Goal: Task Accomplishment & Management: Manage account settings

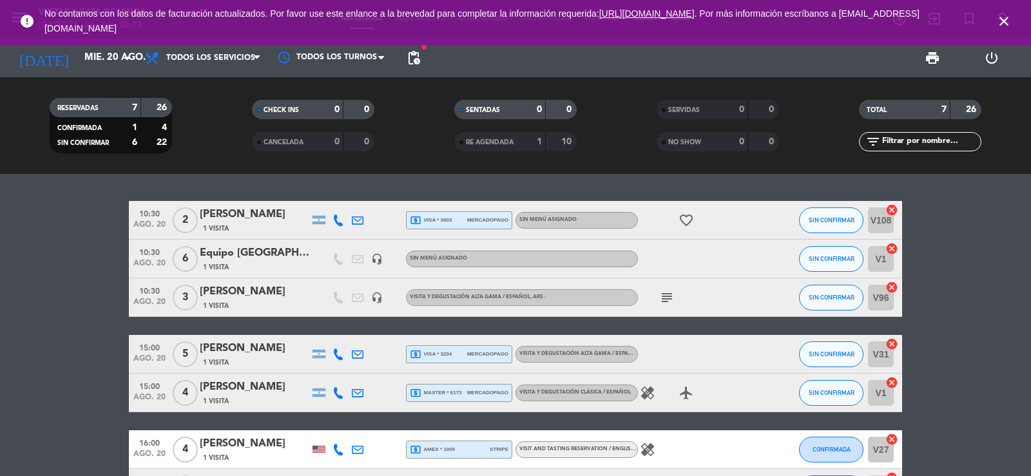
click at [108, 72] on div "[DATE] [DATE] arrow_drop_down" at bounding box center [74, 58] width 129 height 39
click at [106, 48] on input "mié. 20 ago." at bounding box center [140, 58] width 124 height 24
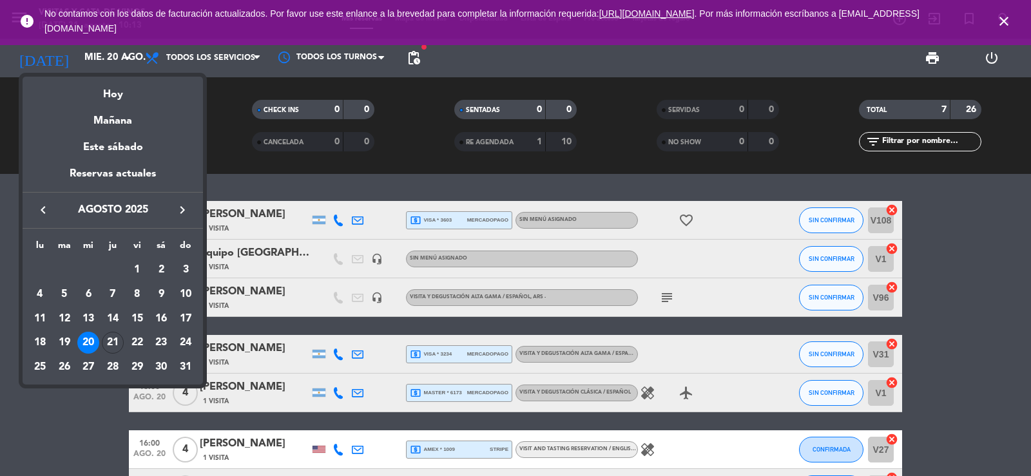
click at [115, 92] on div "Hoy" at bounding box center [113, 90] width 180 height 26
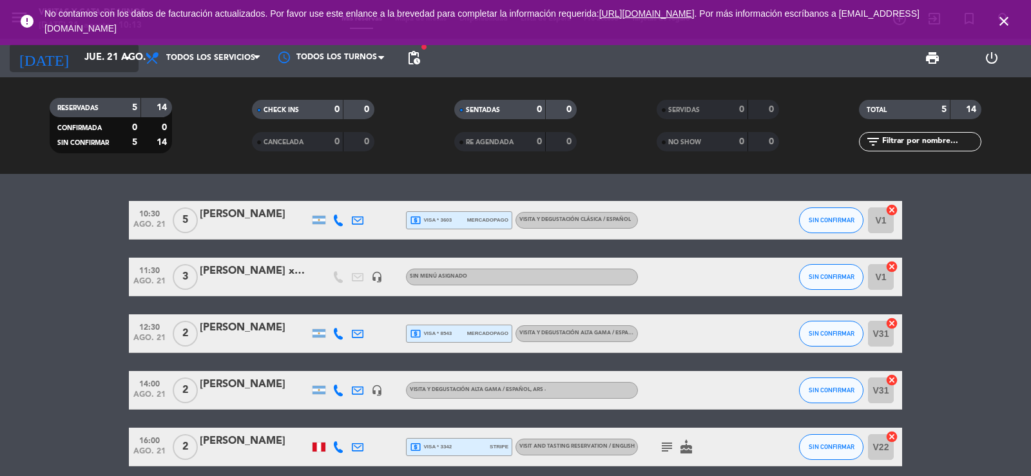
click at [99, 66] on input "jue. 21 ago." at bounding box center [140, 58] width 124 height 24
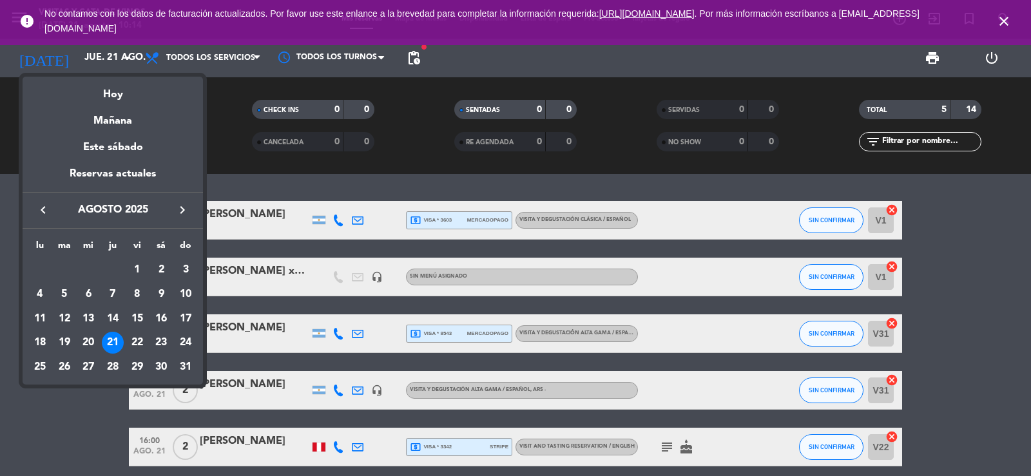
click at [159, 340] on div "23" at bounding box center [161, 343] width 22 height 22
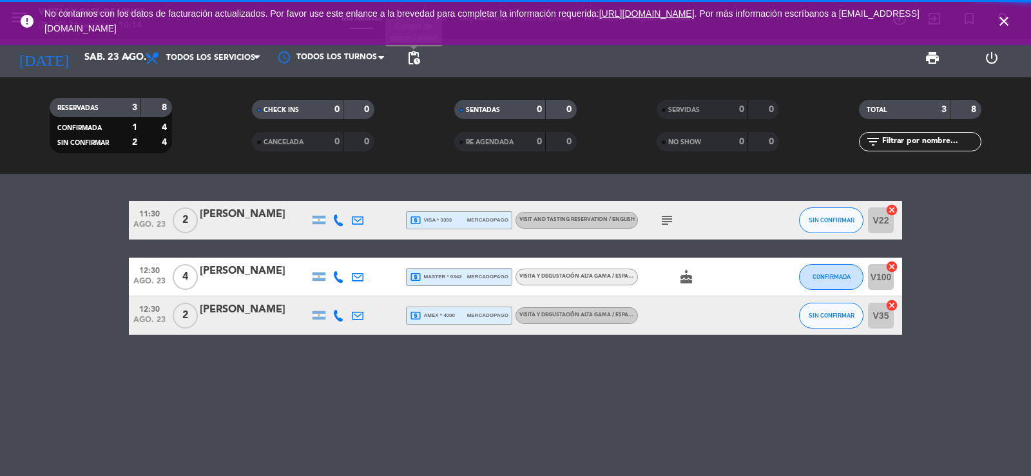
click at [417, 59] on span "pending_actions" at bounding box center [413, 57] width 15 height 15
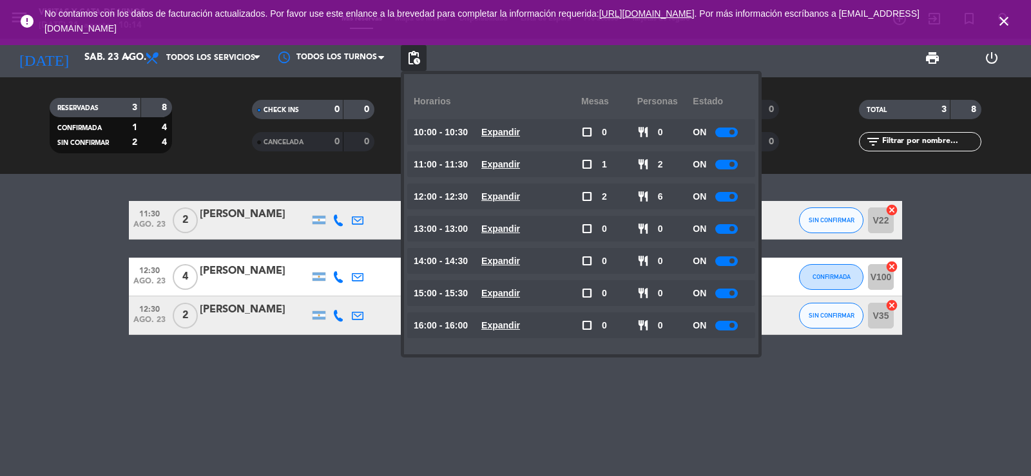
click at [737, 160] on small-switch at bounding box center [726, 165] width 23 height 10
click at [737, 166] on div at bounding box center [726, 165] width 23 height 10
click at [738, 302] on div "ON" at bounding box center [721, 293] width 56 height 26
click at [729, 291] on div at bounding box center [726, 294] width 23 height 10
click at [731, 295] on div at bounding box center [726, 294] width 23 height 10
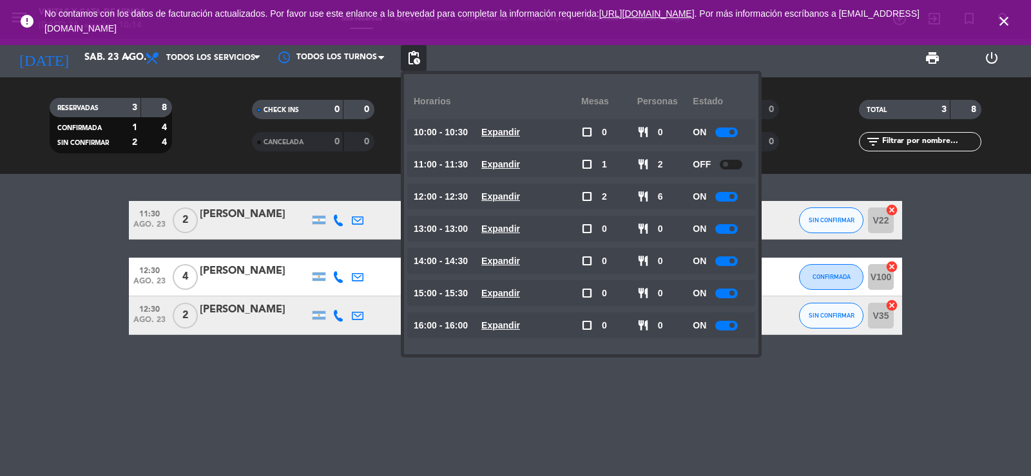
click at [731, 294] on span at bounding box center [731, 293] width 5 height 5
click at [731, 294] on div at bounding box center [726, 294] width 23 height 10
click at [733, 295] on span at bounding box center [731, 293] width 5 height 5
click at [733, 224] on div at bounding box center [726, 229] width 23 height 10
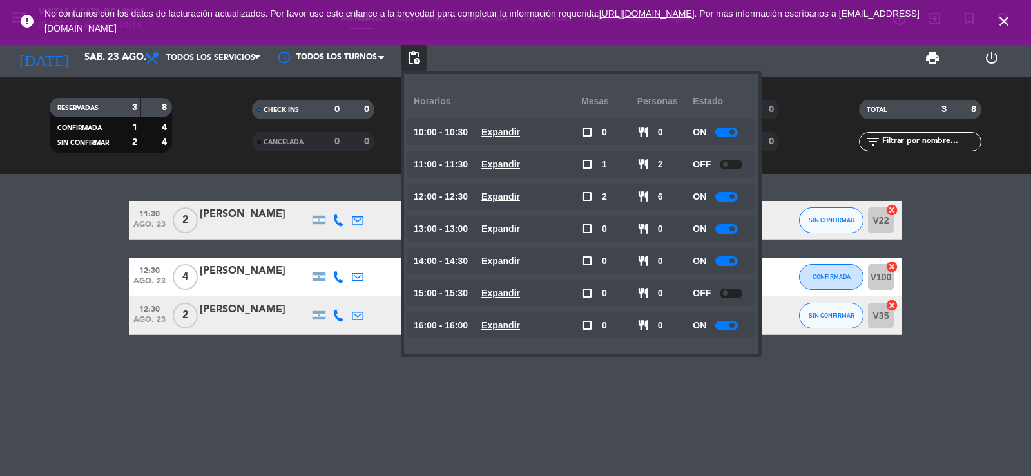
click at [729, 229] on div at bounding box center [726, 229] width 23 height 10
click at [729, 226] on div at bounding box center [726, 229] width 23 height 10
click at [728, 226] on div at bounding box center [726, 229] width 23 height 10
click at [723, 232] on div at bounding box center [726, 229] width 23 height 10
click at [724, 231] on div at bounding box center [726, 229] width 23 height 10
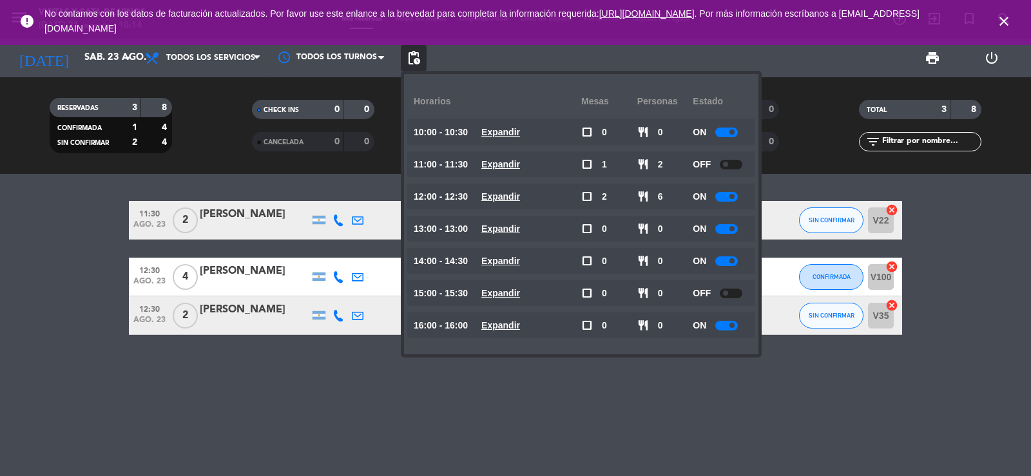
click at [728, 228] on div at bounding box center [726, 229] width 23 height 10
click at [731, 227] on div at bounding box center [726, 229] width 23 height 10
click at [733, 227] on span at bounding box center [731, 228] width 5 height 5
click at [351, 161] on div "RESERVADAS 3 8 CONFIRMADA 1 4 SIN CONFIRMAR 2 4 CHECK INS 0 0 CANCELADA 0 0 SEN…" at bounding box center [515, 125] width 1031 height 97
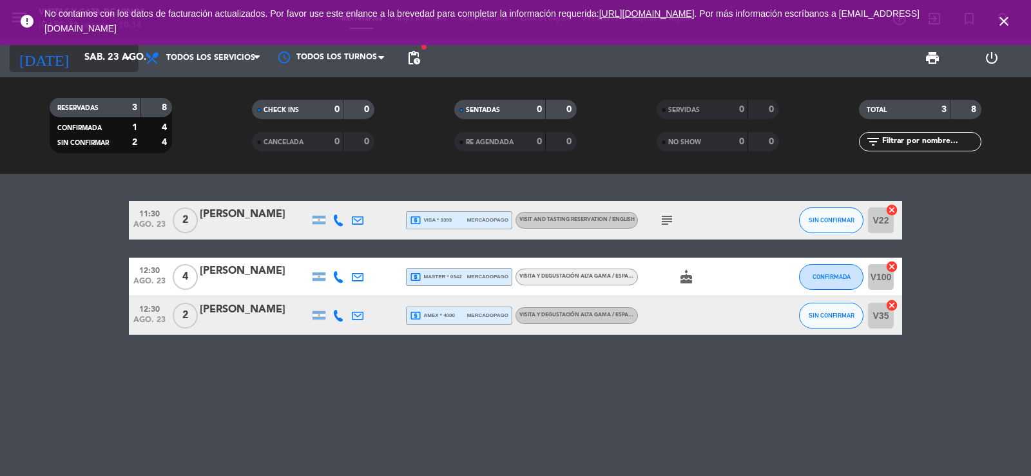
click at [78, 61] on input "sáb. 23 ago." at bounding box center [140, 58] width 124 height 24
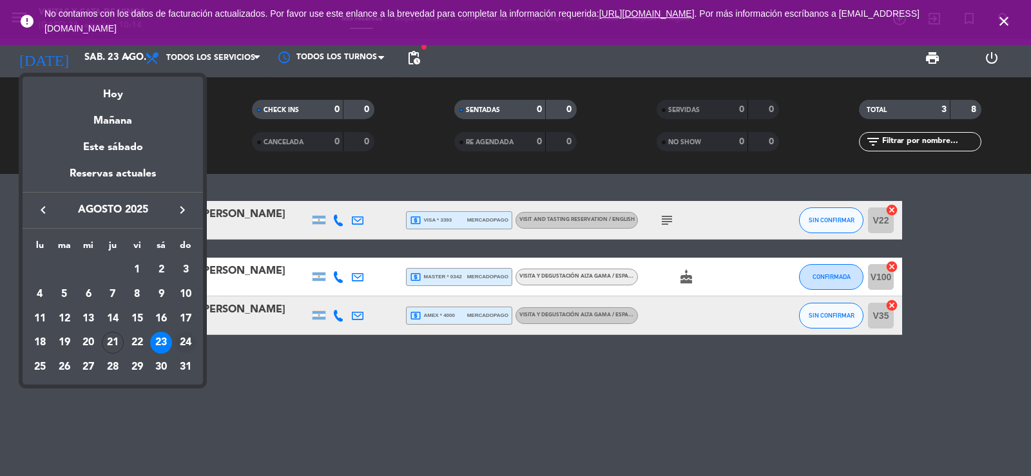
click at [187, 342] on div "24" at bounding box center [186, 343] width 22 height 22
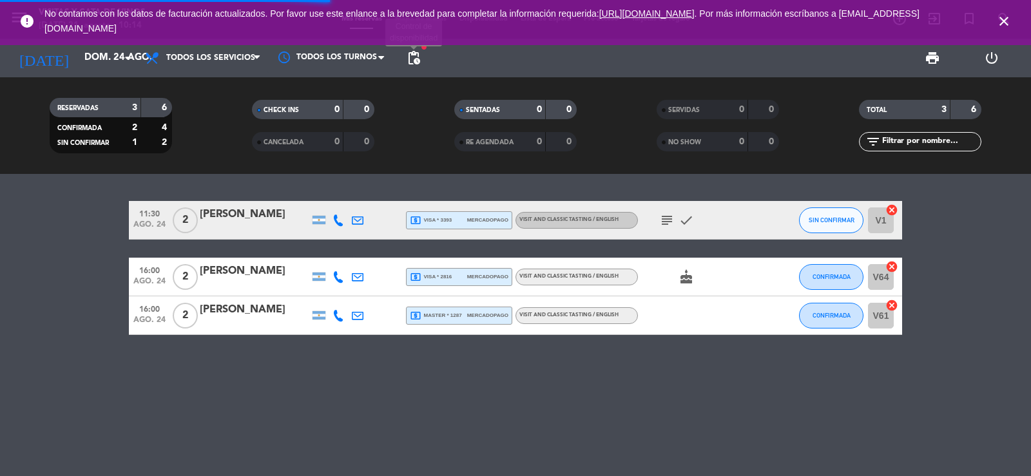
click at [414, 59] on span "pending_actions" at bounding box center [413, 57] width 15 height 15
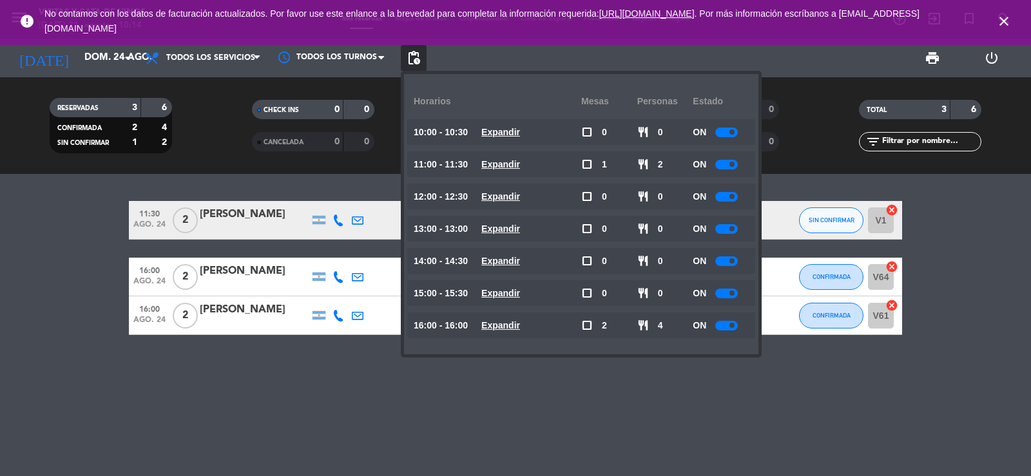
click at [746, 164] on div "ON" at bounding box center [721, 164] width 56 height 26
click at [734, 166] on span at bounding box center [731, 164] width 5 height 5
click at [724, 223] on div "ON" at bounding box center [721, 229] width 56 height 26
click at [722, 226] on div at bounding box center [726, 229] width 23 height 10
click at [722, 227] on div at bounding box center [726, 229] width 23 height 10
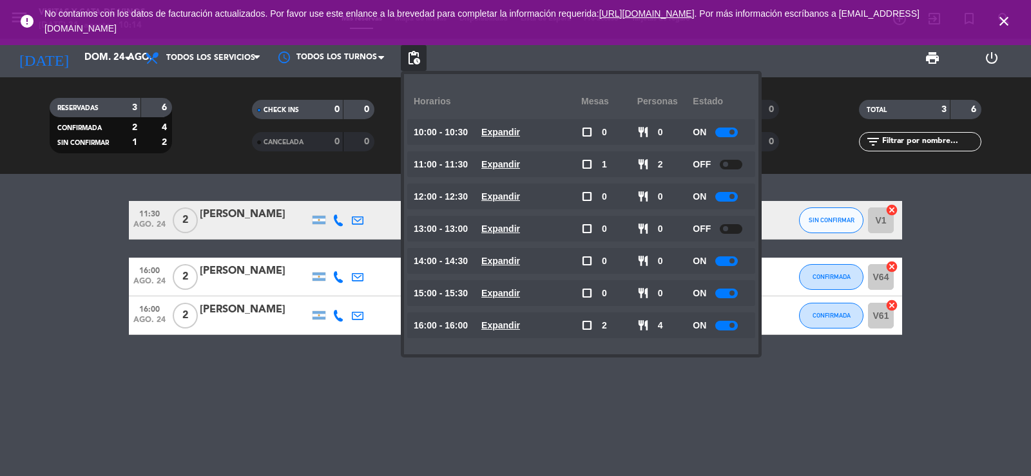
click at [730, 282] on div "ON" at bounding box center [721, 293] width 56 height 26
click at [729, 292] on div at bounding box center [726, 294] width 23 height 10
click at [730, 296] on div at bounding box center [726, 294] width 23 height 10
click at [764, 333] on div at bounding box center [771, 315] width 35 height 38
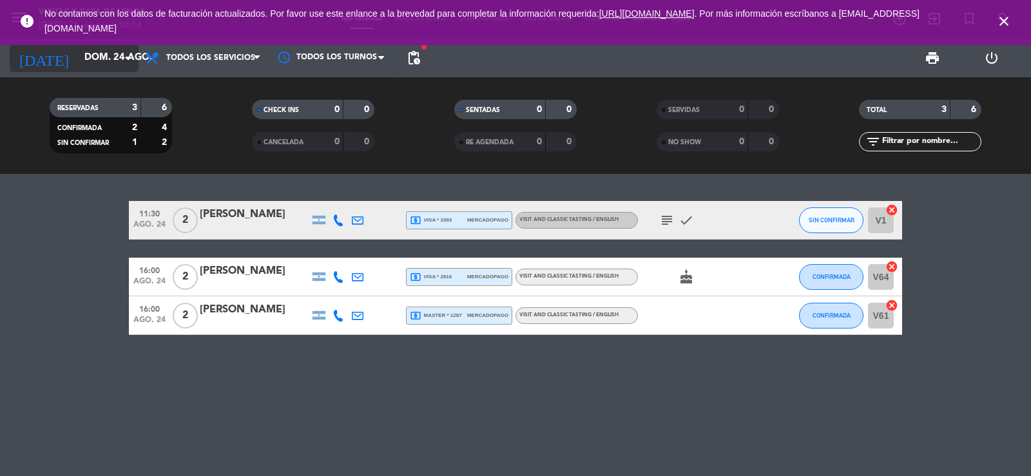
click at [94, 54] on input "dom. 24 ago." at bounding box center [140, 58] width 124 height 24
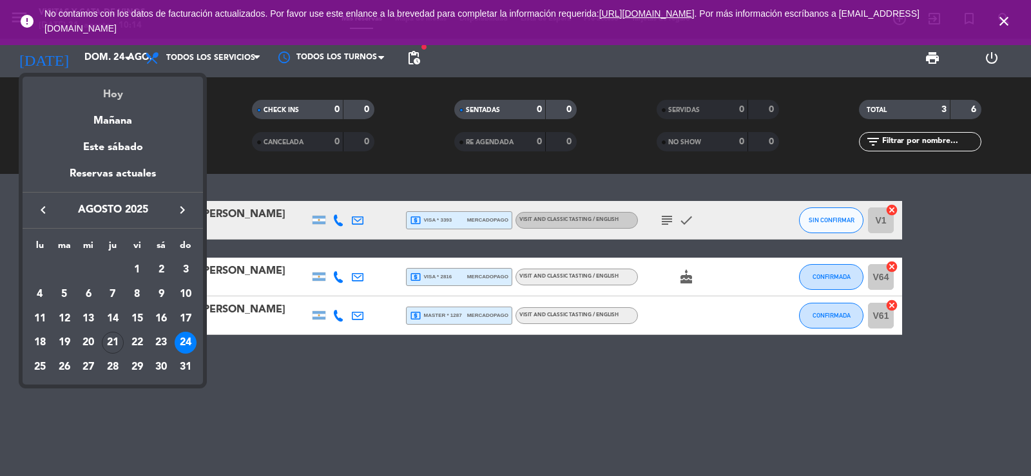
click at [109, 82] on div "Hoy" at bounding box center [113, 90] width 180 height 26
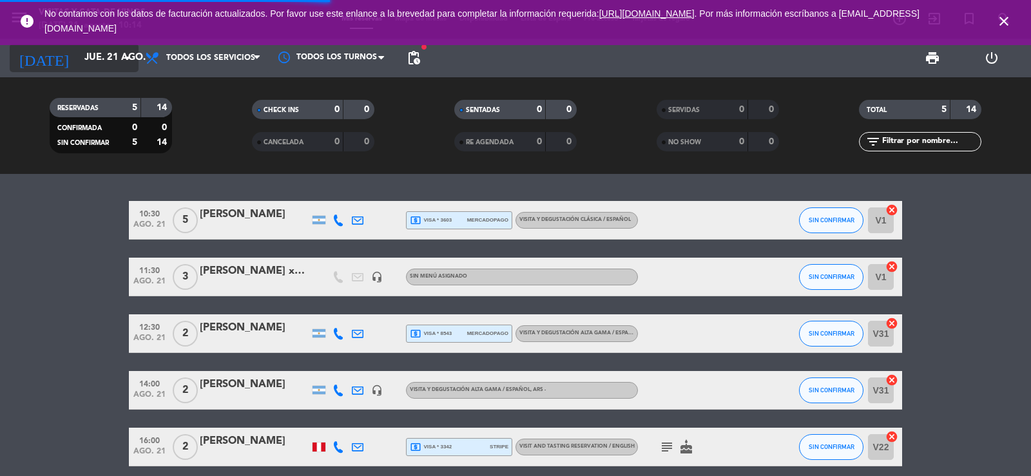
click at [83, 63] on input "jue. 21 ago." at bounding box center [140, 58] width 124 height 24
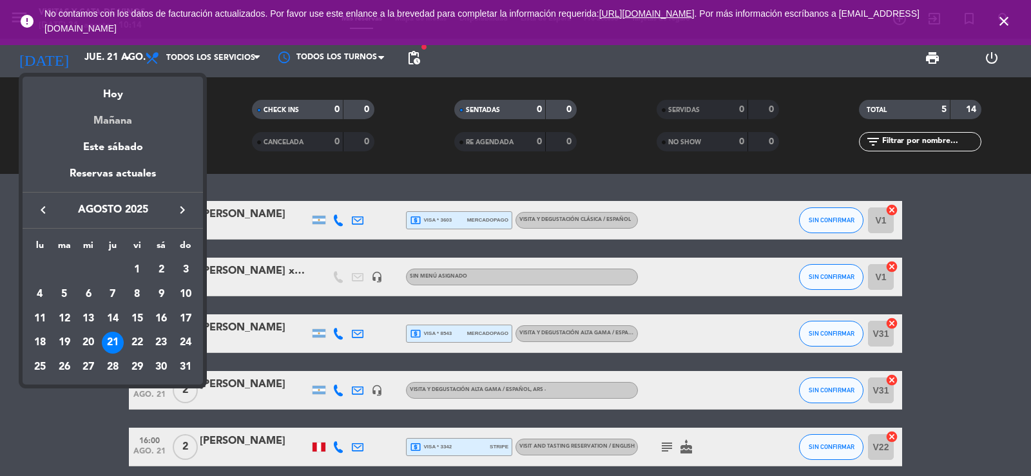
click at [116, 117] on div "Mañana" at bounding box center [113, 116] width 180 height 26
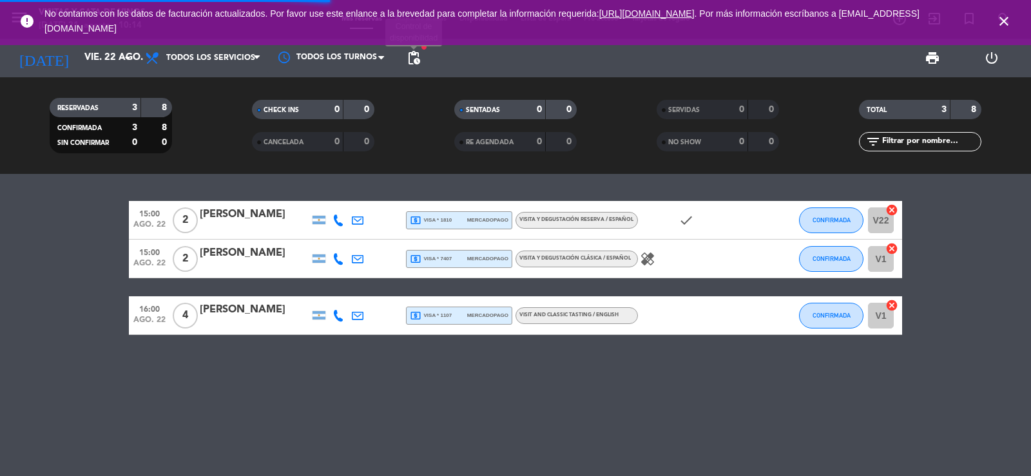
click at [412, 59] on span "pending_actions" at bounding box center [413, 57] width 15 height 15
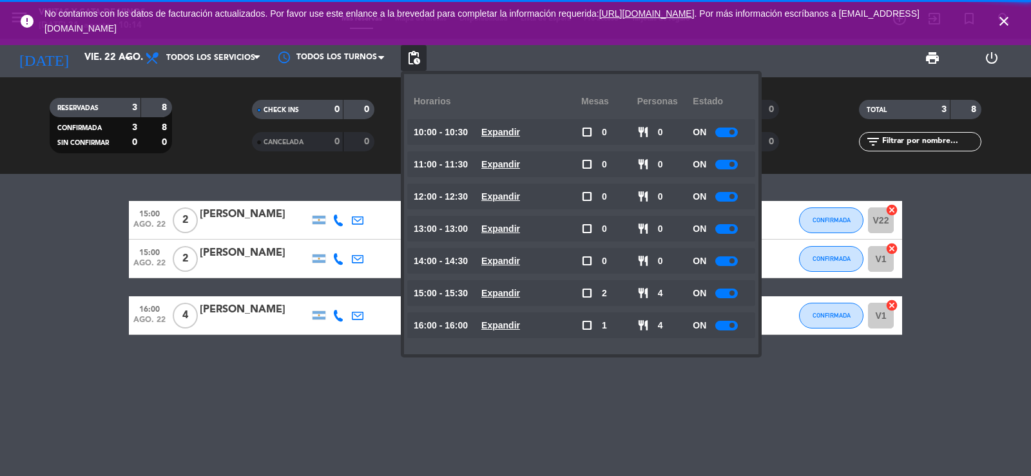
click at [412, 59] on span "pending_actions" at bounding box center [413, 57] width 15 height 15
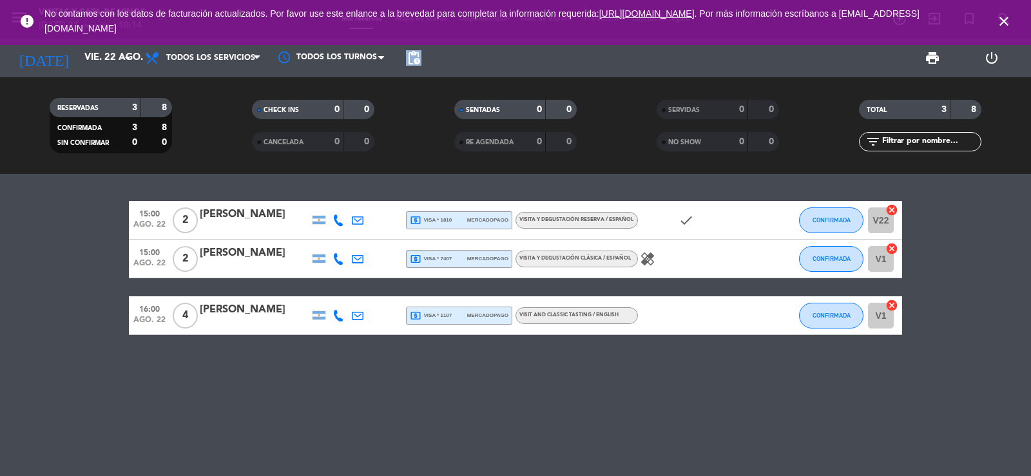
click at [412, 59] on span "pending_actions" at bounding box center [413, 57] width 15 height 15
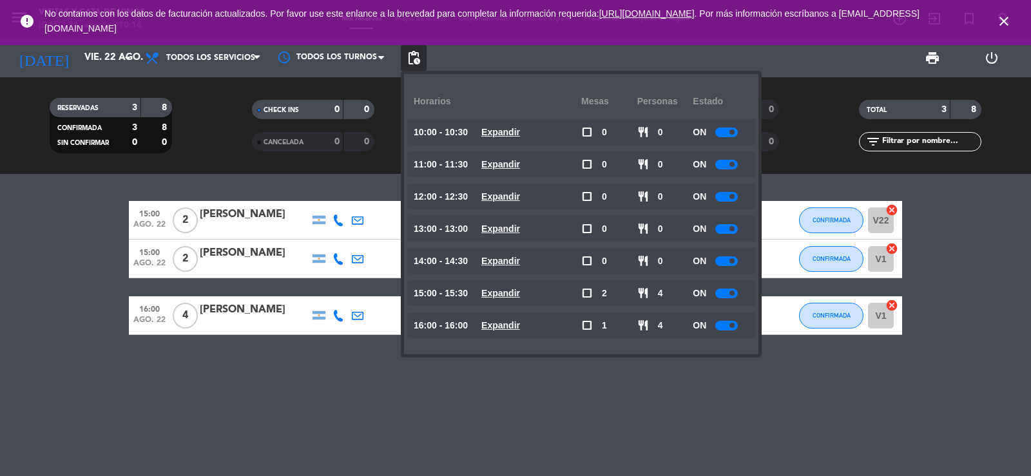
click at [729, 225] on div at bounding box center [726, 229] width 23 height 10
click at [84, 49] on input "vie. 22 ago." at bounding box center [140, 58] width 124 height 24
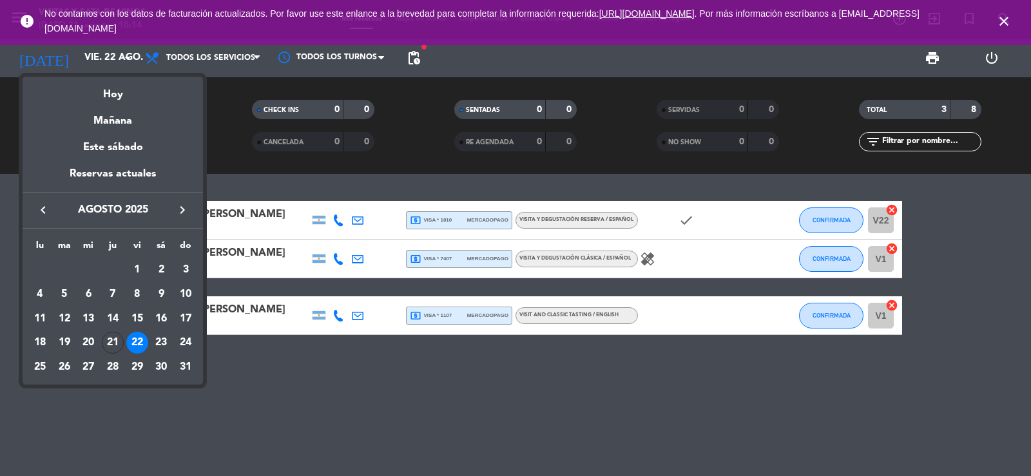
click at [103, 84] on div "Hoy" at bounding box center [113, 90] width 180 height 26
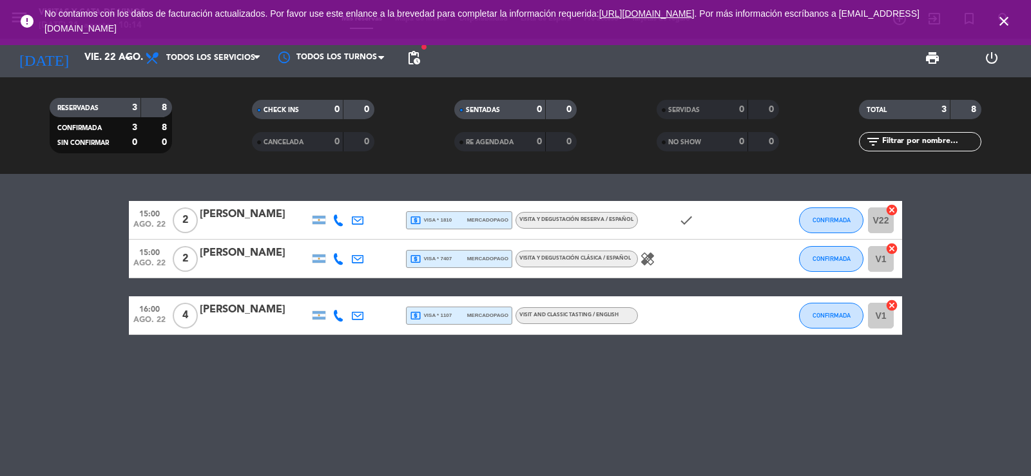
type input "jue. 21 ago."
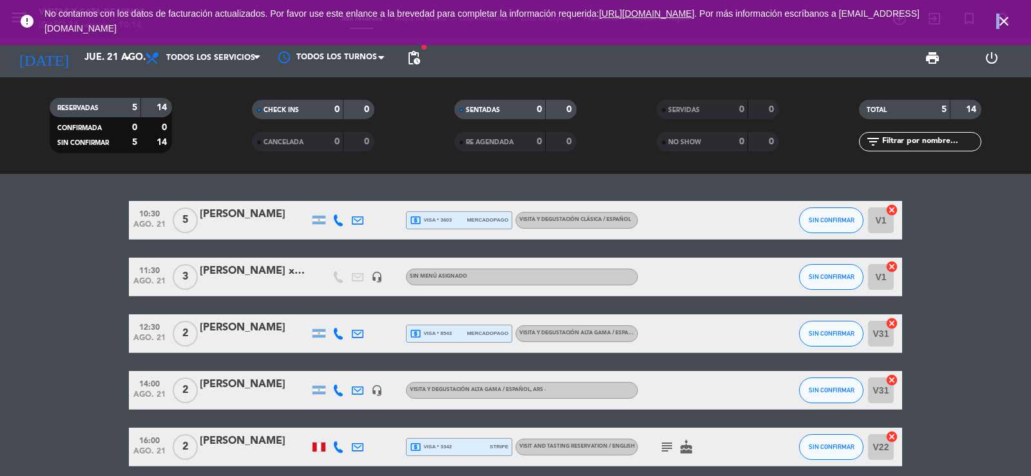
click at [998, 22] on icon "close" at bounding box center [1003, 21] width 15 height 15
